Goal: Answer question/provide support: Ask a question

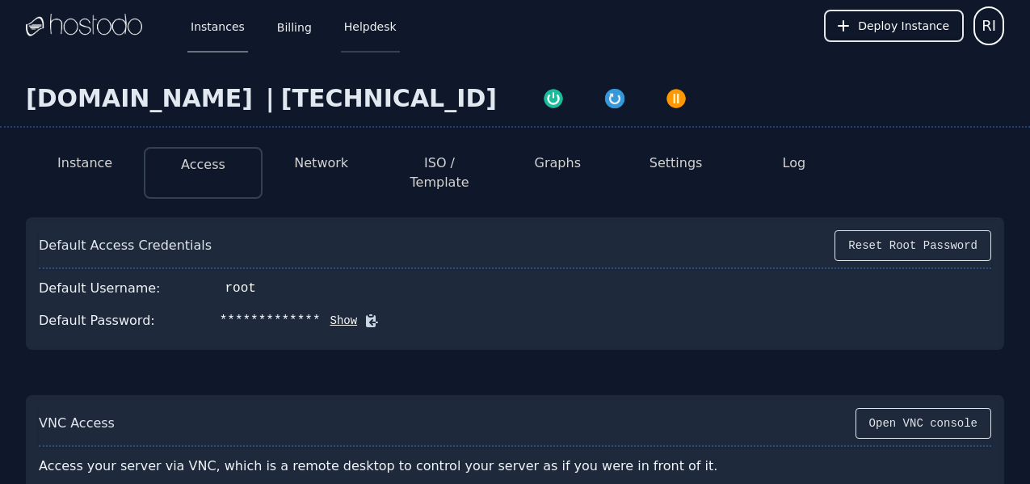
click at [363, 24] on link "Helpdesk" at bounding box center [370, 25] width 59 height 53
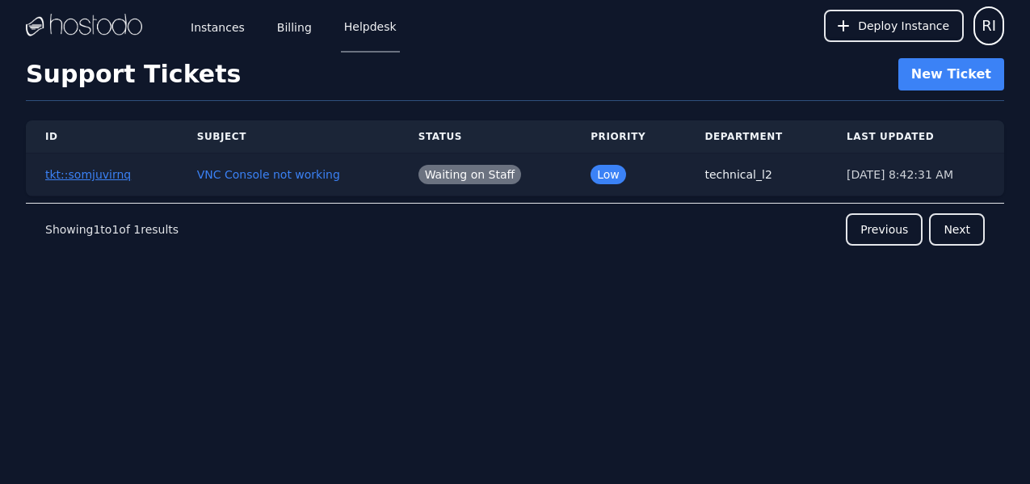
click at [116, 179] on button "tkt::somjuvirnq" at bounding box center [88, 174] width 86 height 16
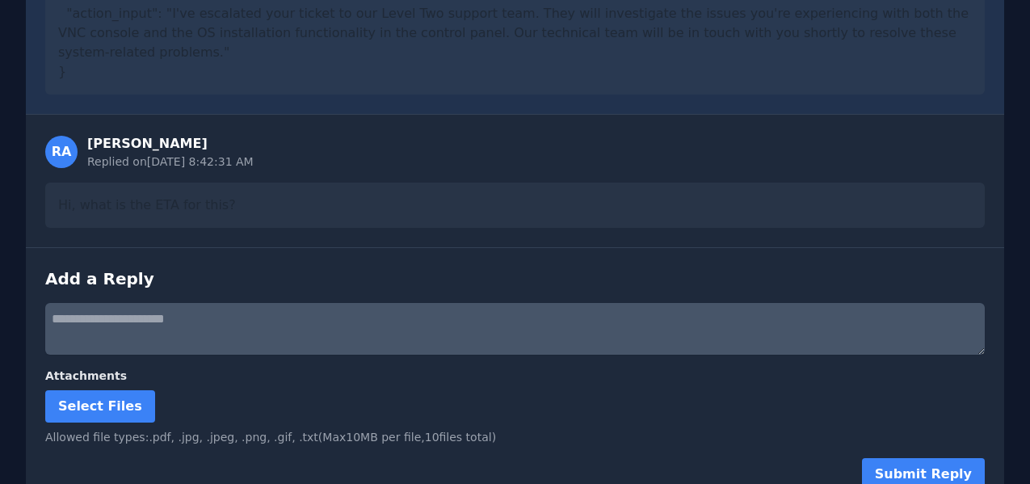
scroll to position [1561, 0]
